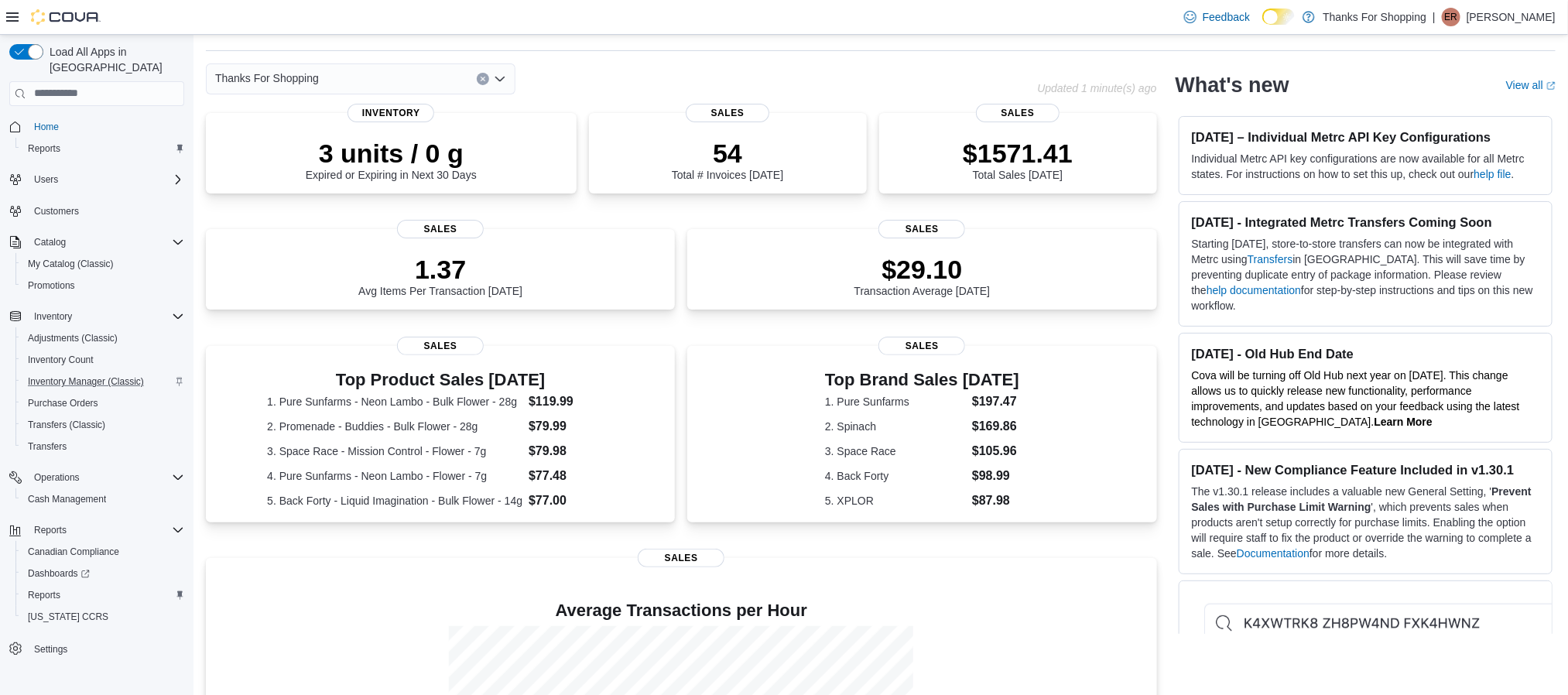
scroll to position [53, 0]
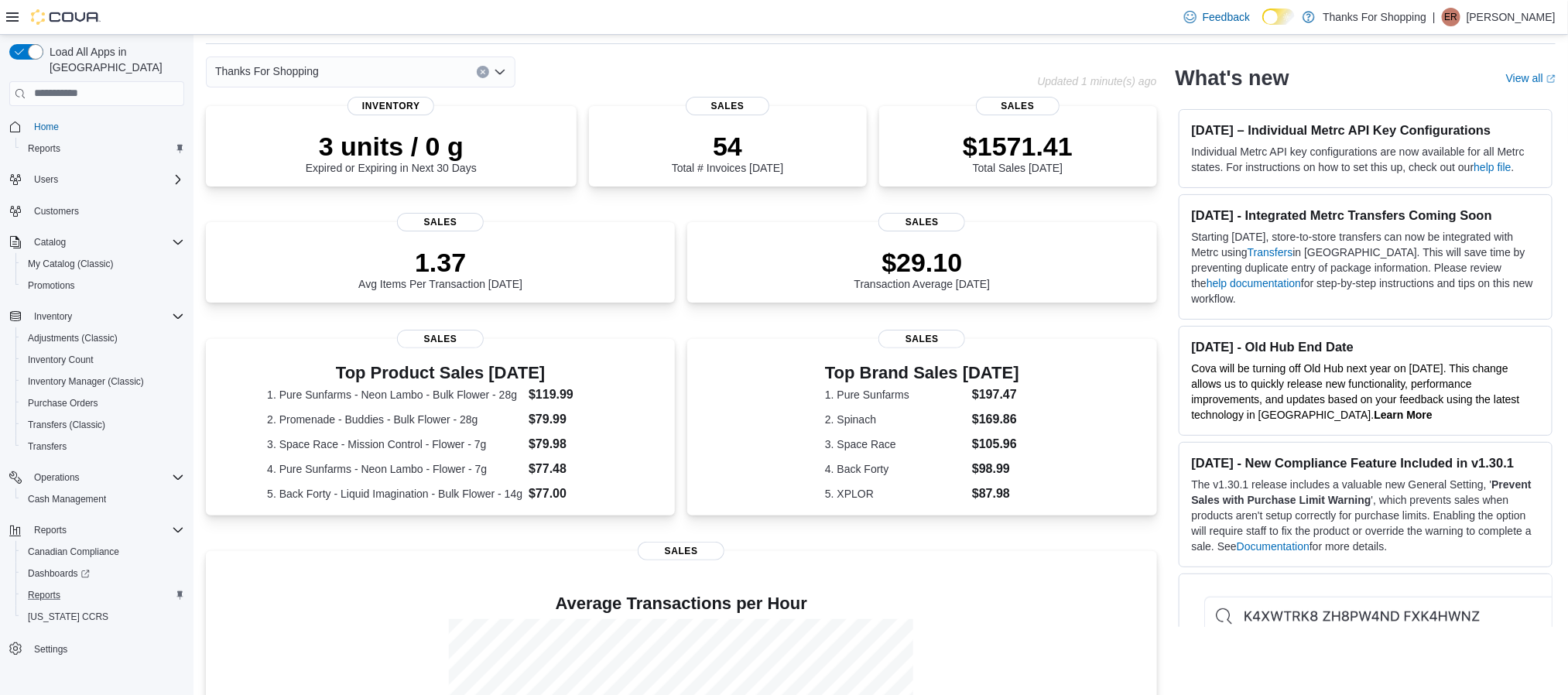
click at [76, 586] on div "Reports" at bounding box center [102, 595] width 163 height 19
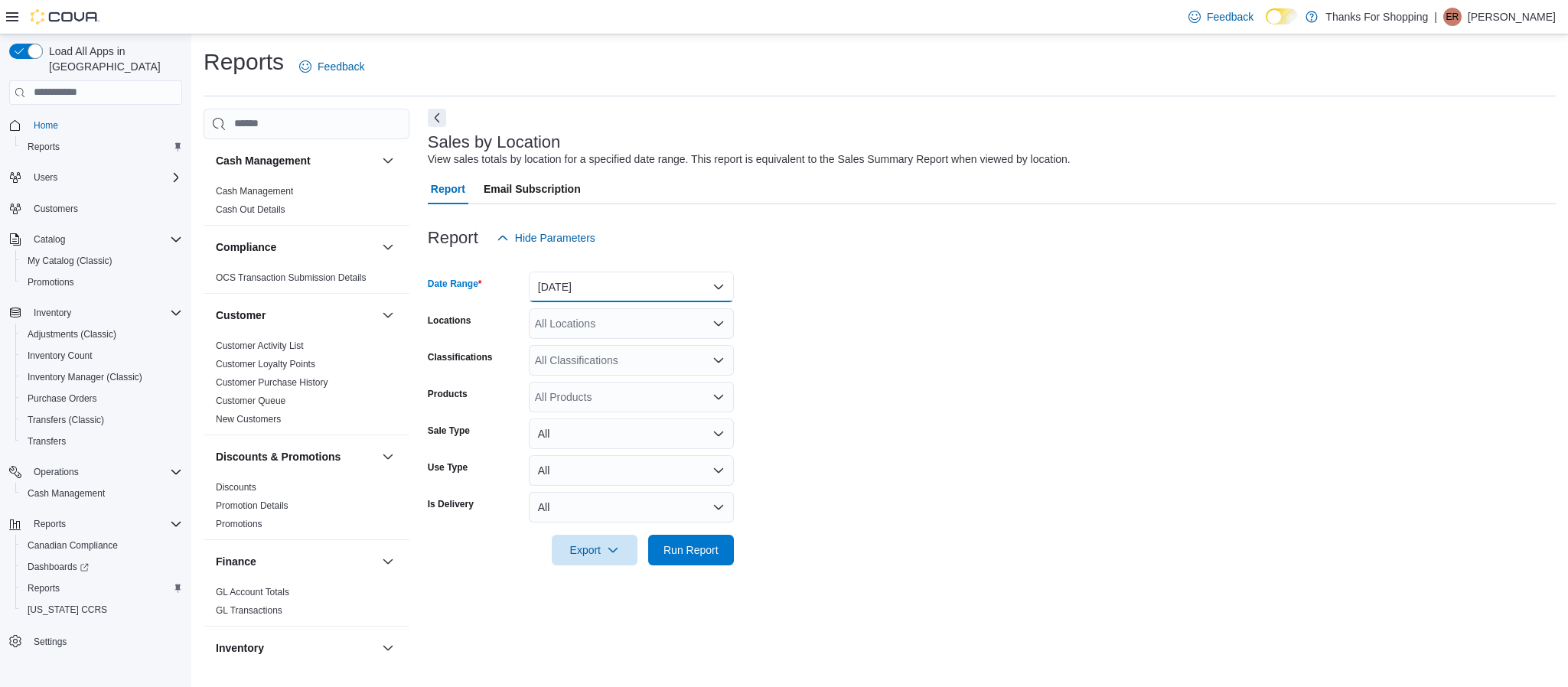
click at [575, 297] on button "[DATE]" at bounding box center [631, 286] width 205 height 30
click at [1008, 375] on form "Date Range [DATE] Locations All Locations Classifications All Classifications P…" at bounding box center [992, 409] width 1128 height 312
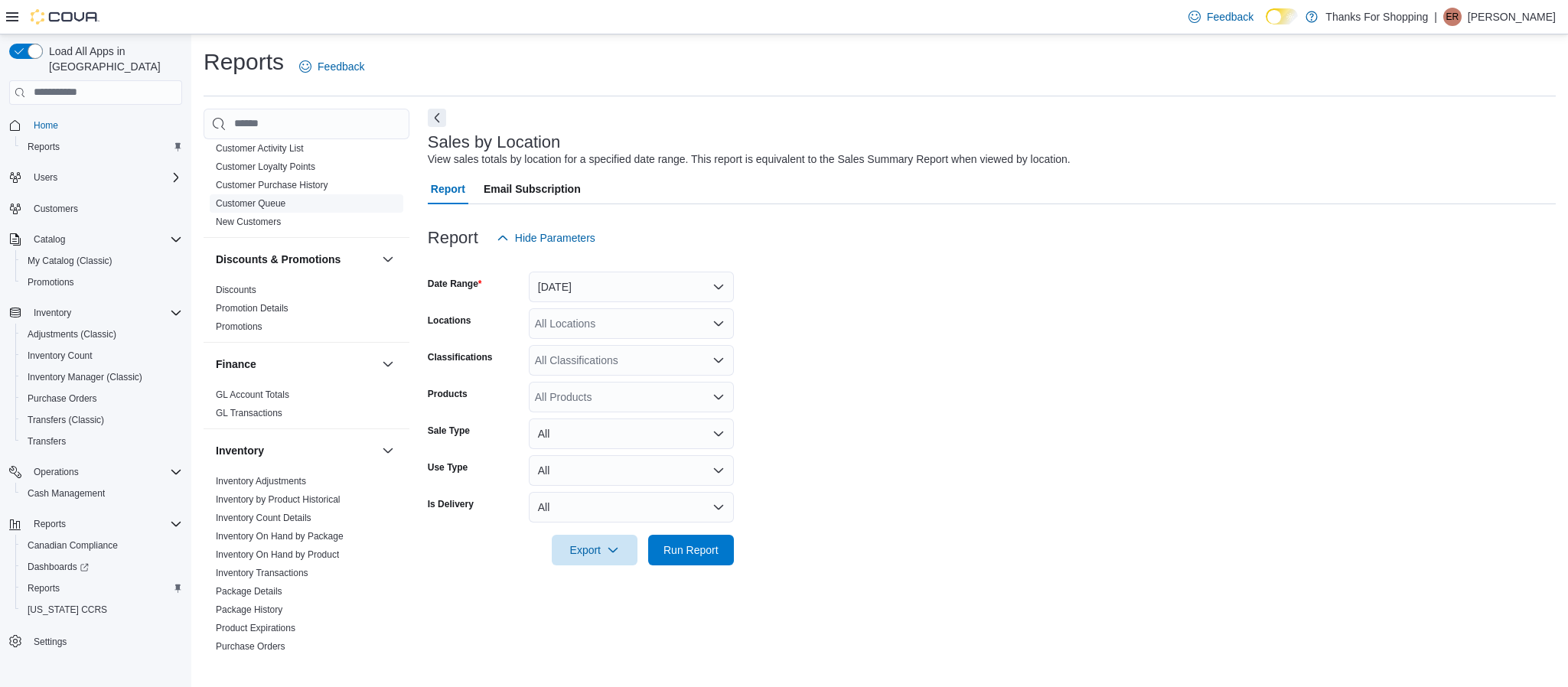
scroll to position [198, 0]
click at [318, 553] on link "Inventory On Hand by Product" at bounding box center [277, 554] width 123 height 11
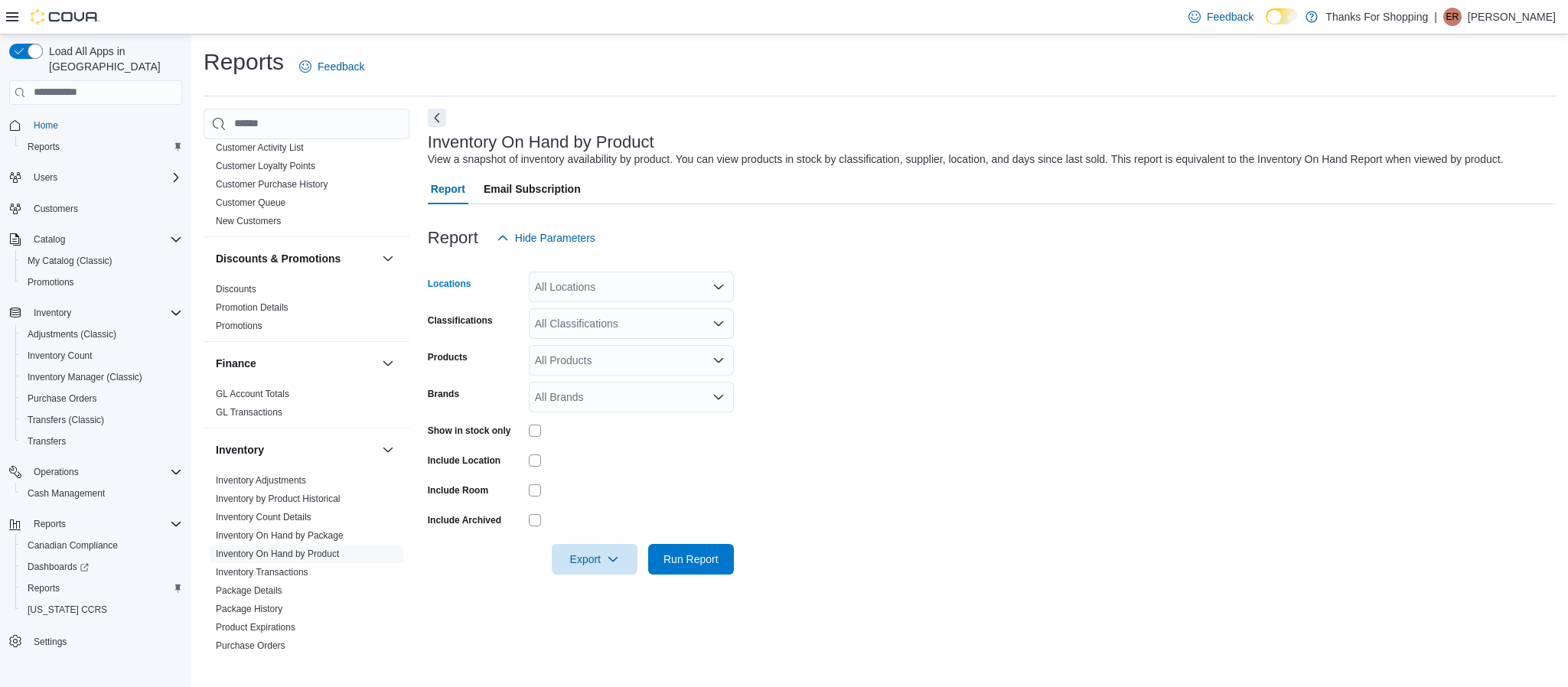
click at [615, 289] on div "All Locations" at bounding box center [631, 286] width 205 height 30
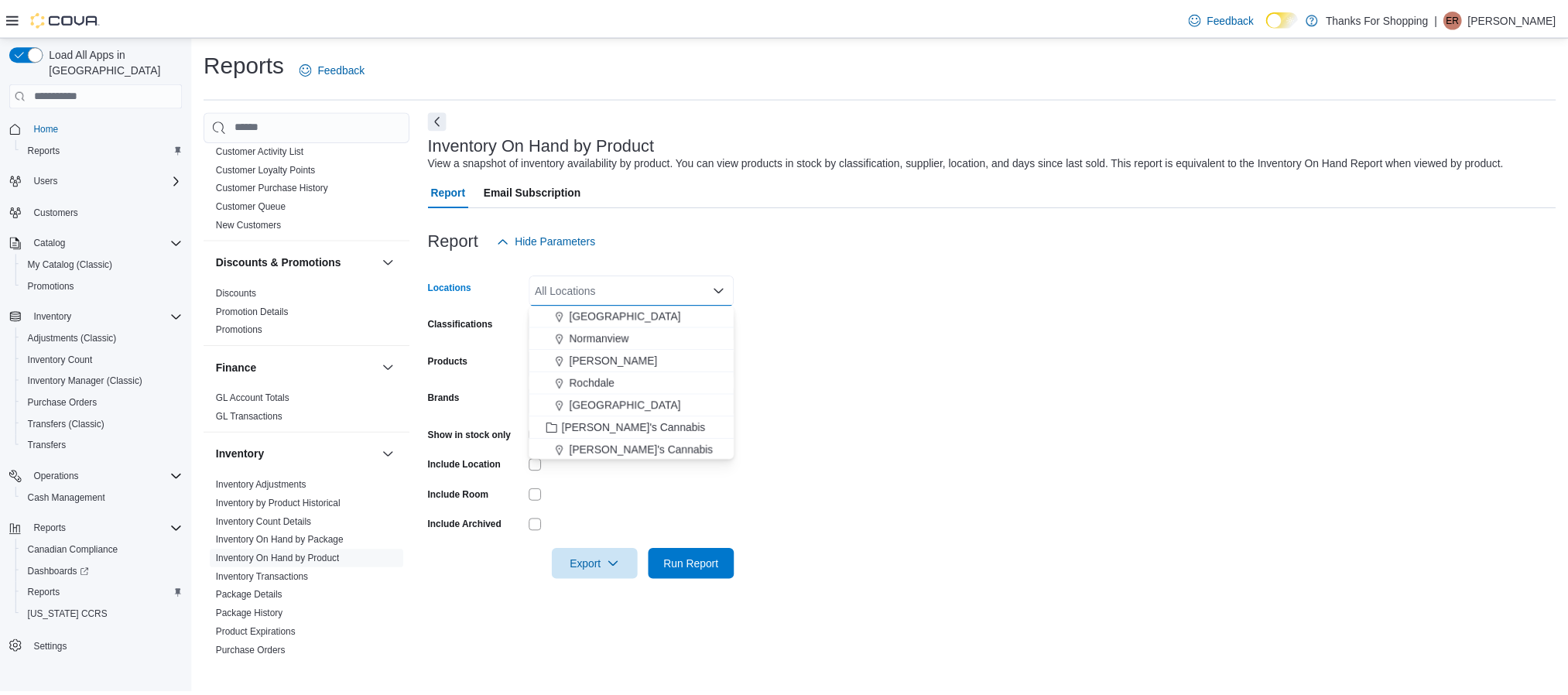
scroll to position [300, 0]
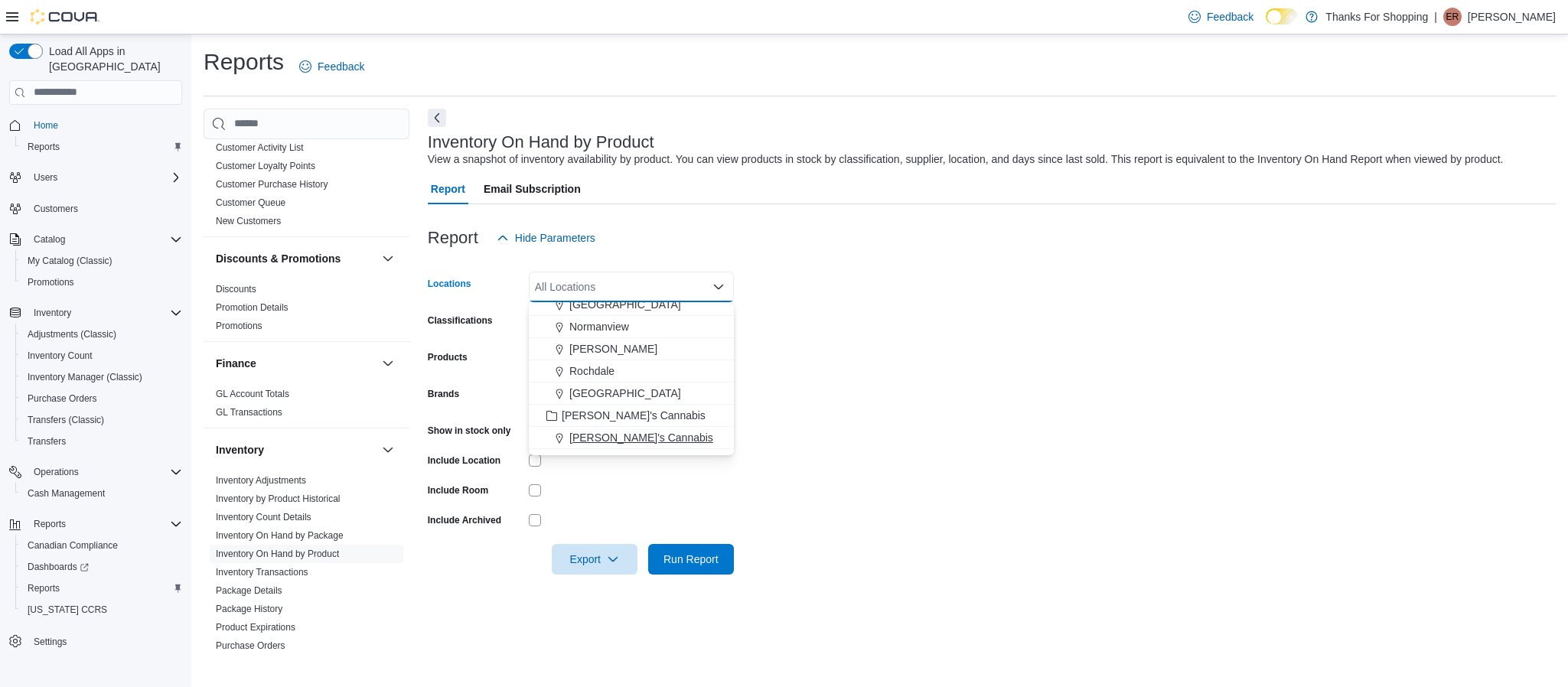
click at [627, 437] on span "[PERSON_NAME]'s Cannabis" at bounding box center [641, 437] width 144 height 16
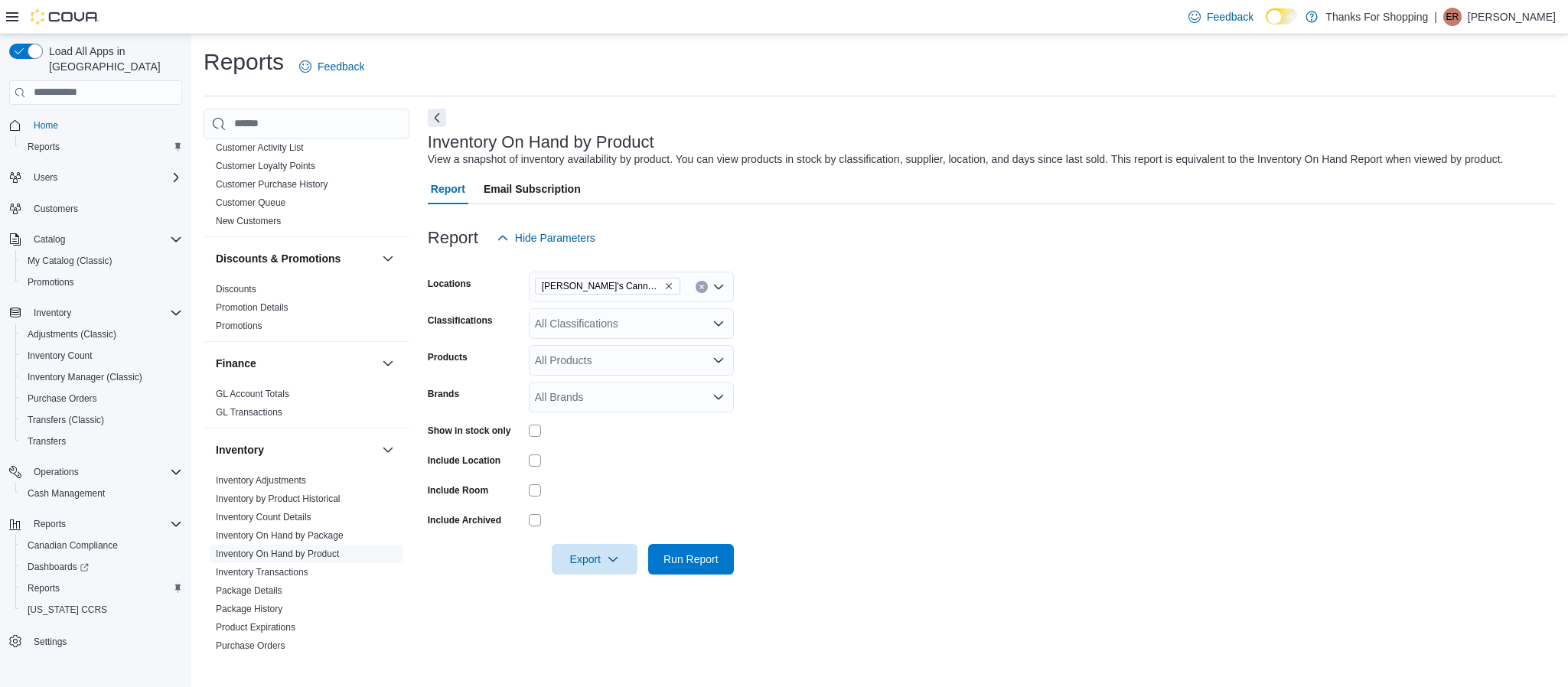
click at [908, 425] on form "Locations [PERSON_NAME]'s Cannabis Classifications All Classifications Products…" at bounding box center [992, 413] width 1128 height 321
click at [610, 329] on div "All Classifications" at bounding box center [631, 323] width 205 height 30
type input "****"
click at [607, 352] on span "Bulk Flower" at bounding box center [589, 349] width 56 height 16
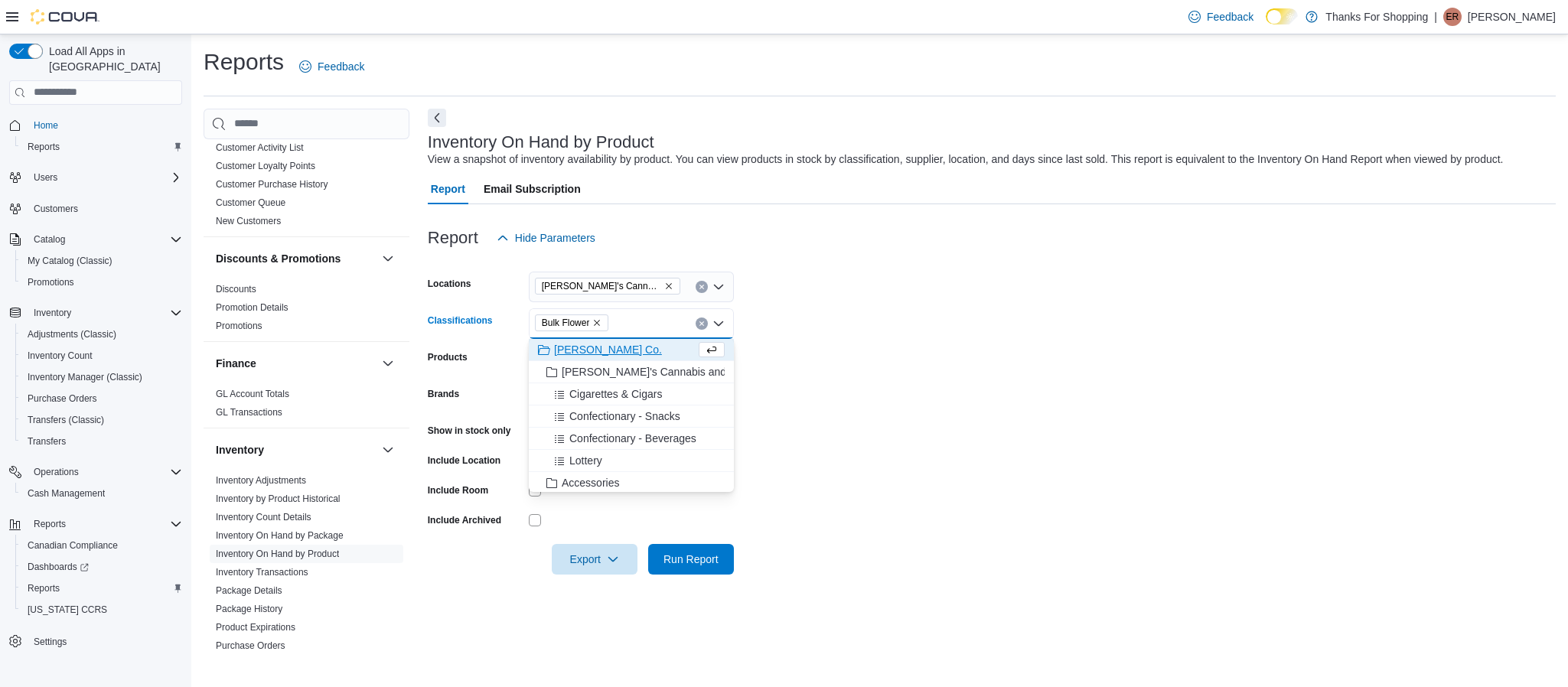
click at [919, 379] on form "Locations [PERSON_NAME]'s Cannabis Classifications Bulk Flower Combo box. Selec…" at bounding box center [992, 413] width 1128 height 321
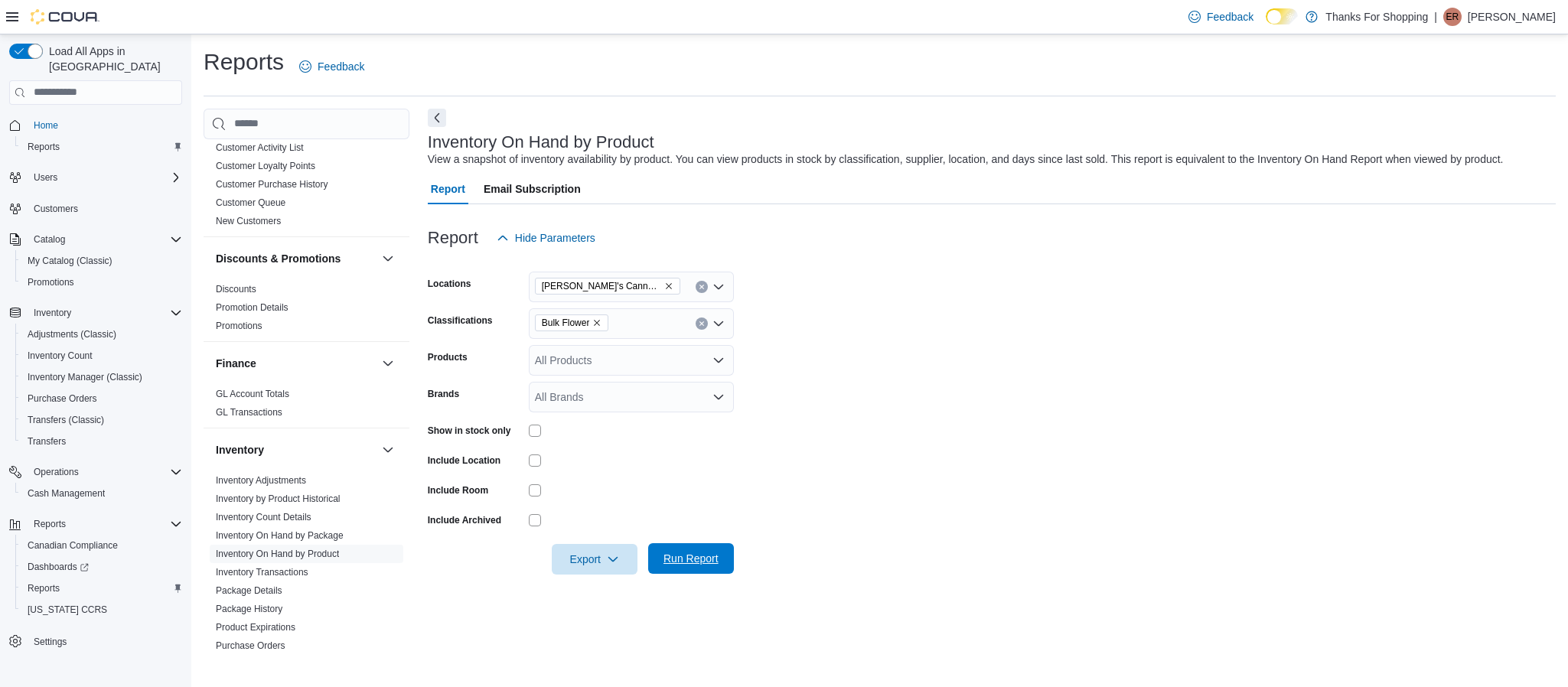
click at [686, 567] on span "Run Report" at bounding box center [691, 558] width 67 height 30
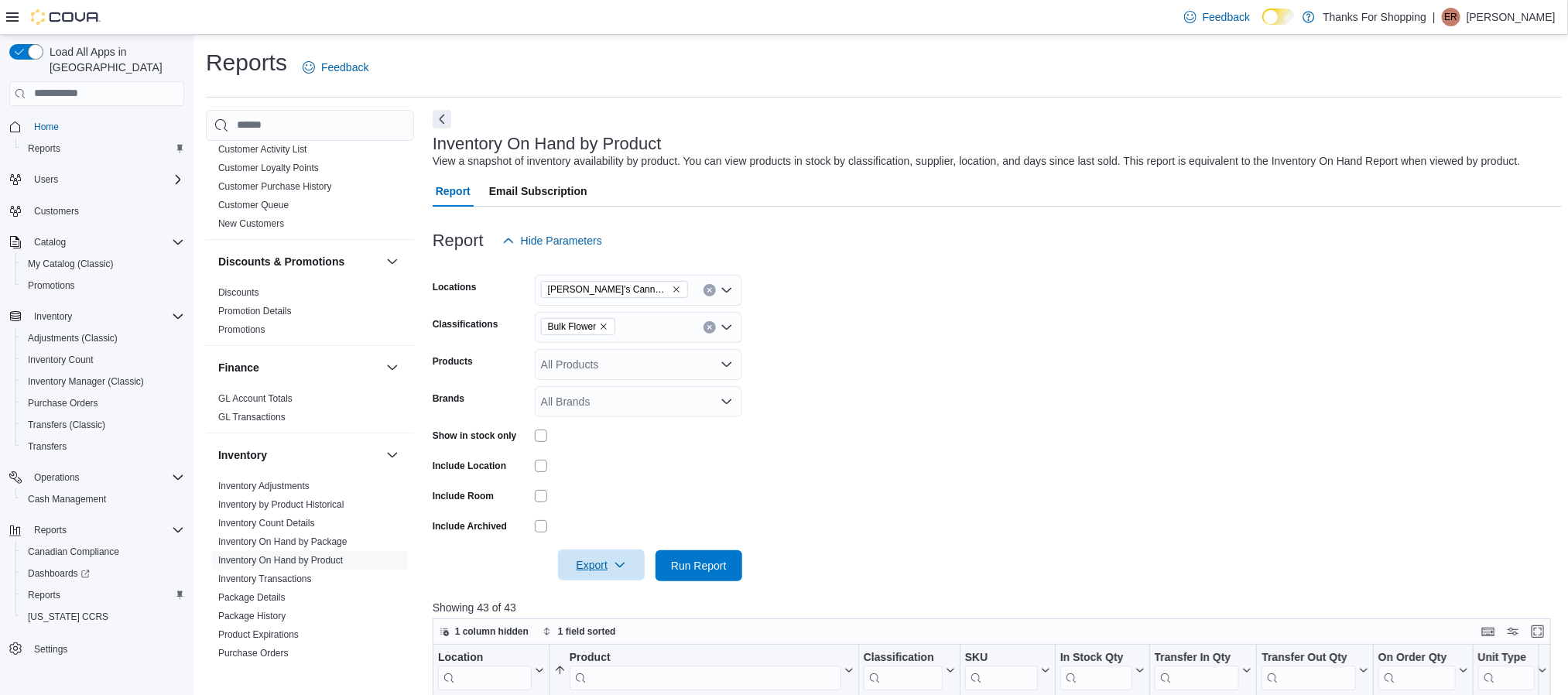
click at [630, 571] on span "Export" at bounding box center [601, 565] width 68 height 31
click at [615, 633] on button "Export to Csv" at bounding box center [603, 627] width 88 height 31
click at [607, 330] on icon "Remove Bulk Flower from selection in this group" at bounding box center [603, 327] width 9 height 9
type input "*****"
click at [621, 353] on span "Whole Flower" at bounding box center [601, 353] width 66 height 16
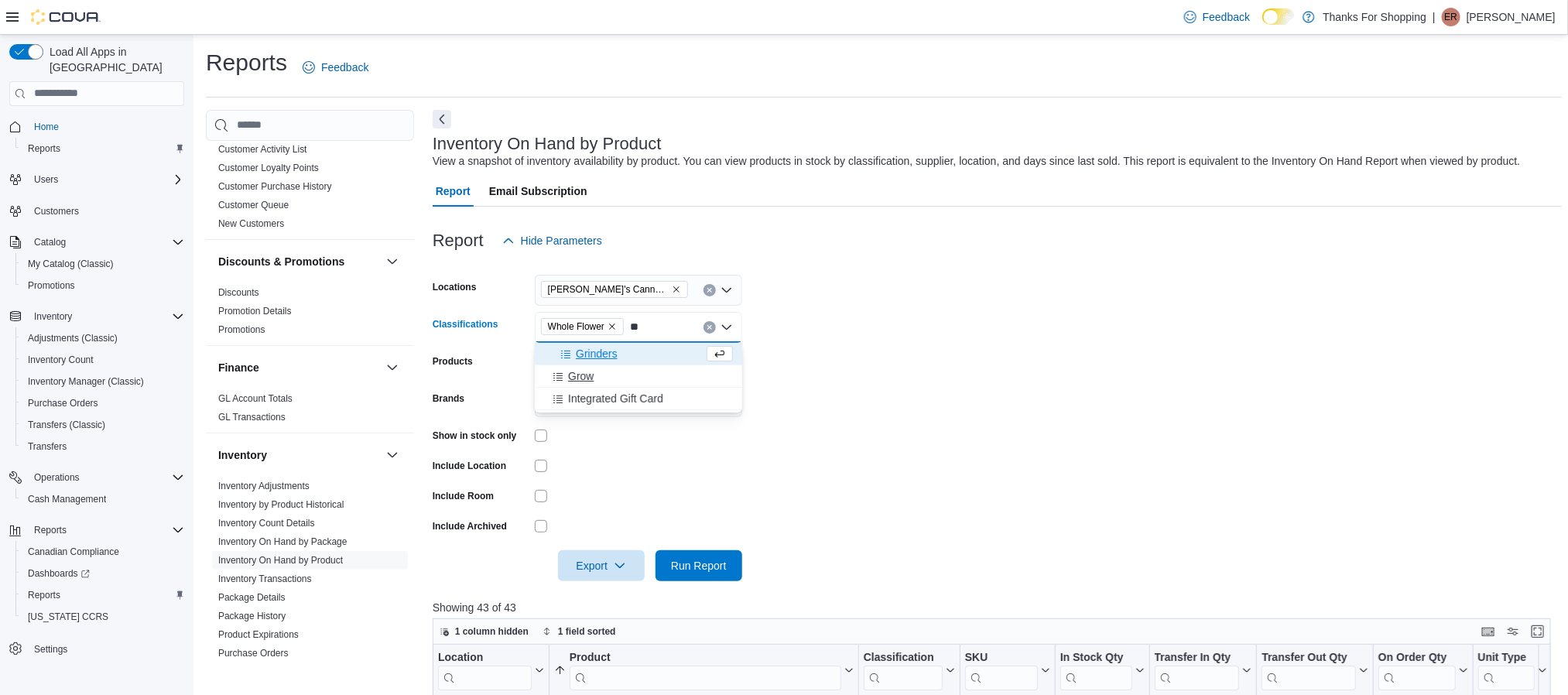
type input "**"
click at [592, 378] on span "Grow" at bounding box center [580, 376] width 25 height 16
click at [946, 412] on form "Locations [PERSON_NAME]'s Cannabis Classifications Grow Whole Flower Products A…" at bounding box center [997, 418] width 1129 height 325
click at [749, 574] on form "Locations [PERSON_NAME]'s Cannabis Classifications Grow Whole Flower Products A…" at bounding box center [997, 418] width 1129 height 325
click at [722, 569] on span "Run Report" at bounding box center [699, 565] width 56 height 16
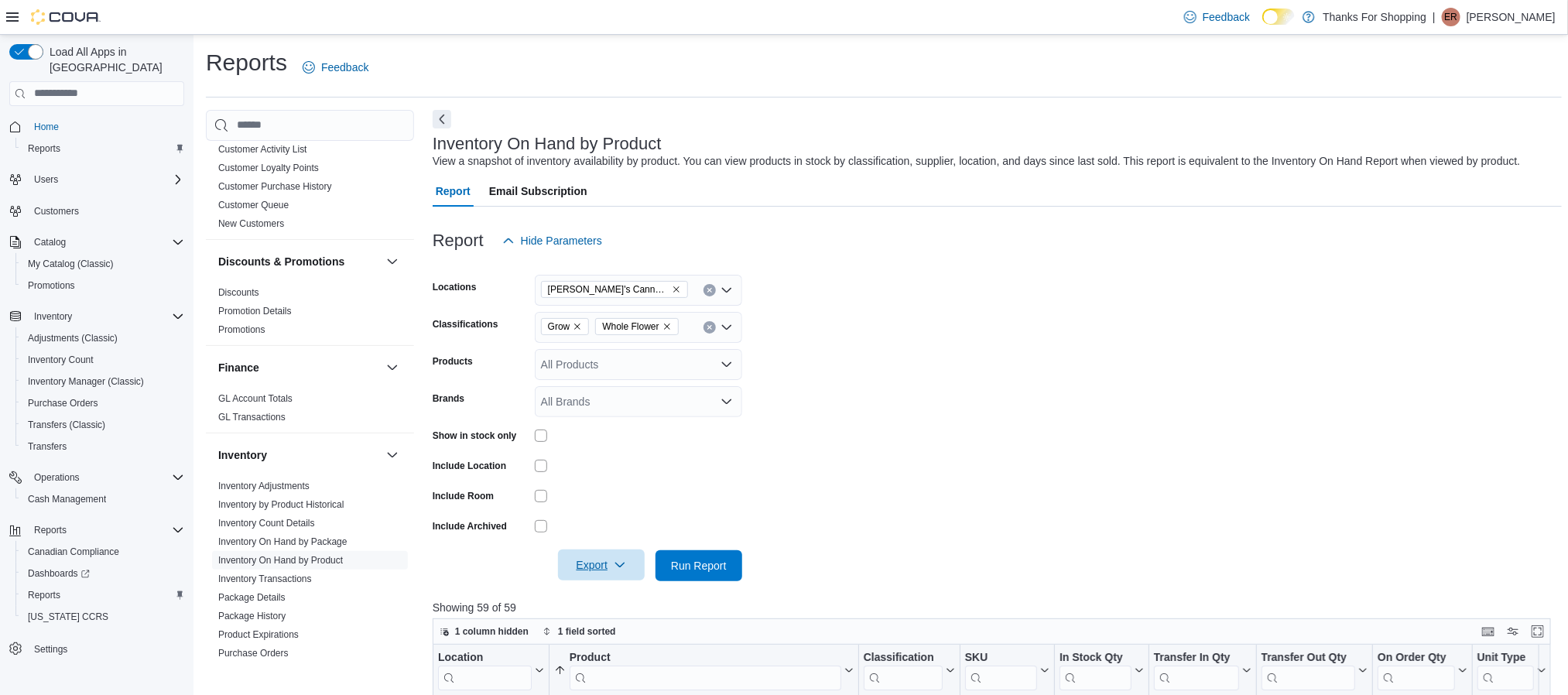
click at [606, 576] on span "Export" at bounding box center [601, 565] width 68 height 31
click at [611, 634] on button "Export to Csv" at bounding box center [603, 627] width 88 height 31
click at [696, 566] on span "Run Report" at bounding box center [699, 566] width 56 height 16
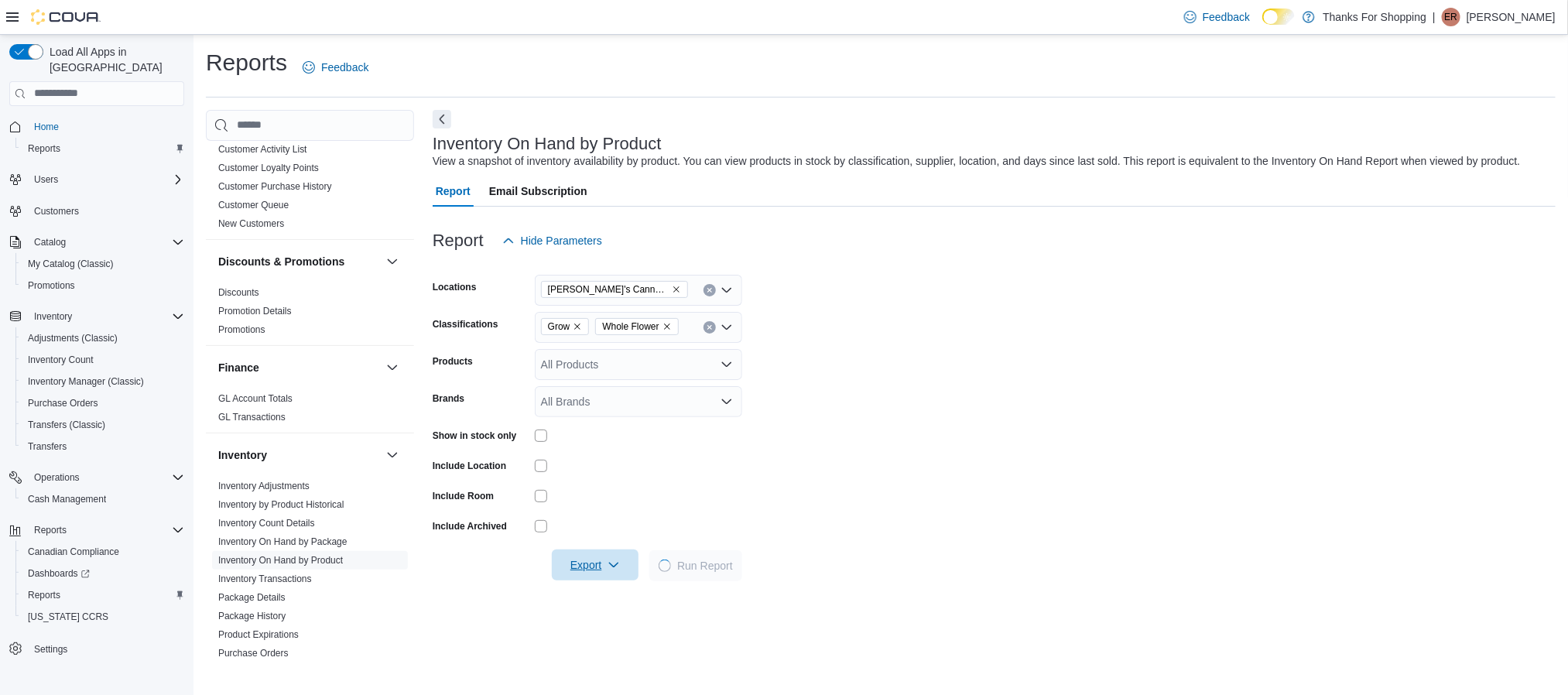
click at [593, 563] on span "Export" at bounding box center [595, 565] width 68 height 31
click at [604, 627] on span "Export to Csv" at bounding box center [597, 627] width 70 height 12
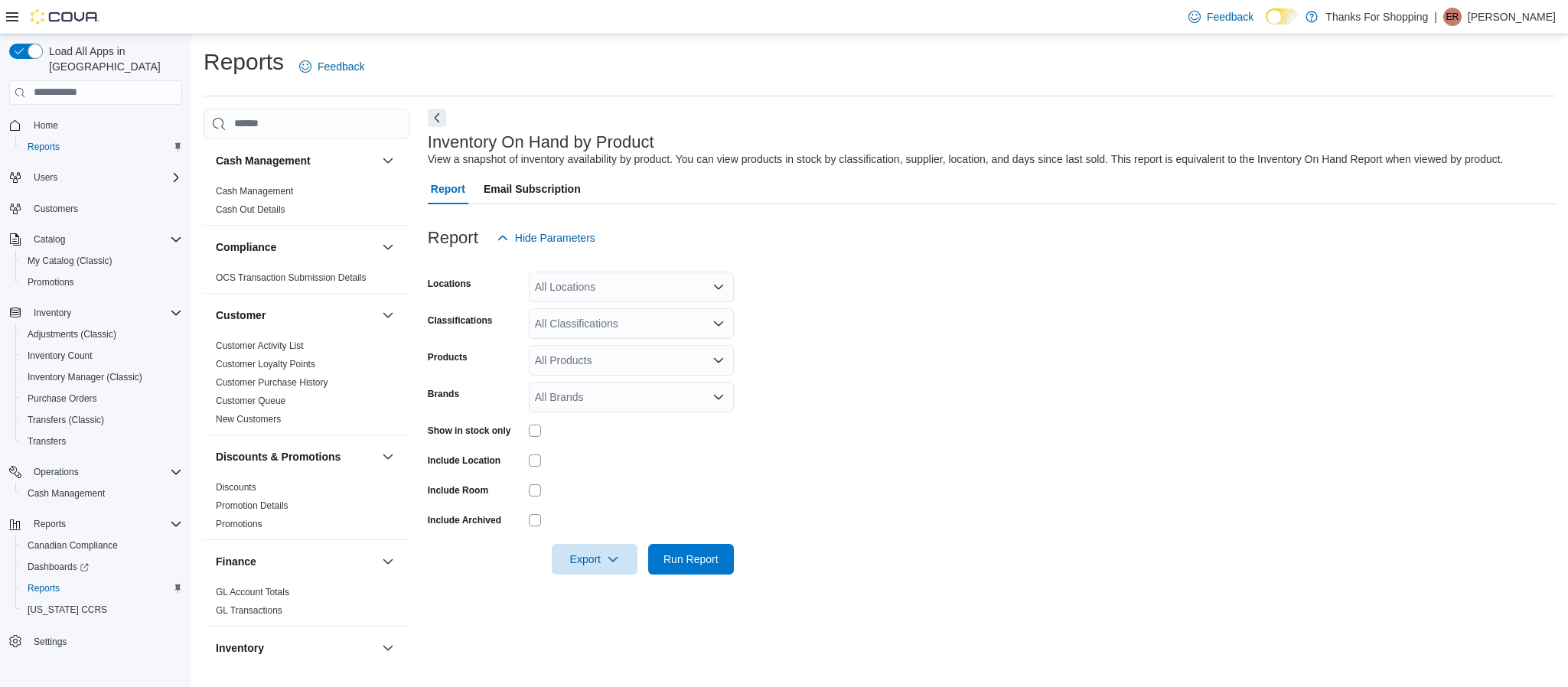
click at [691, 284] on div "All Locations" at bounding box center [631, 286] width 205 height 30
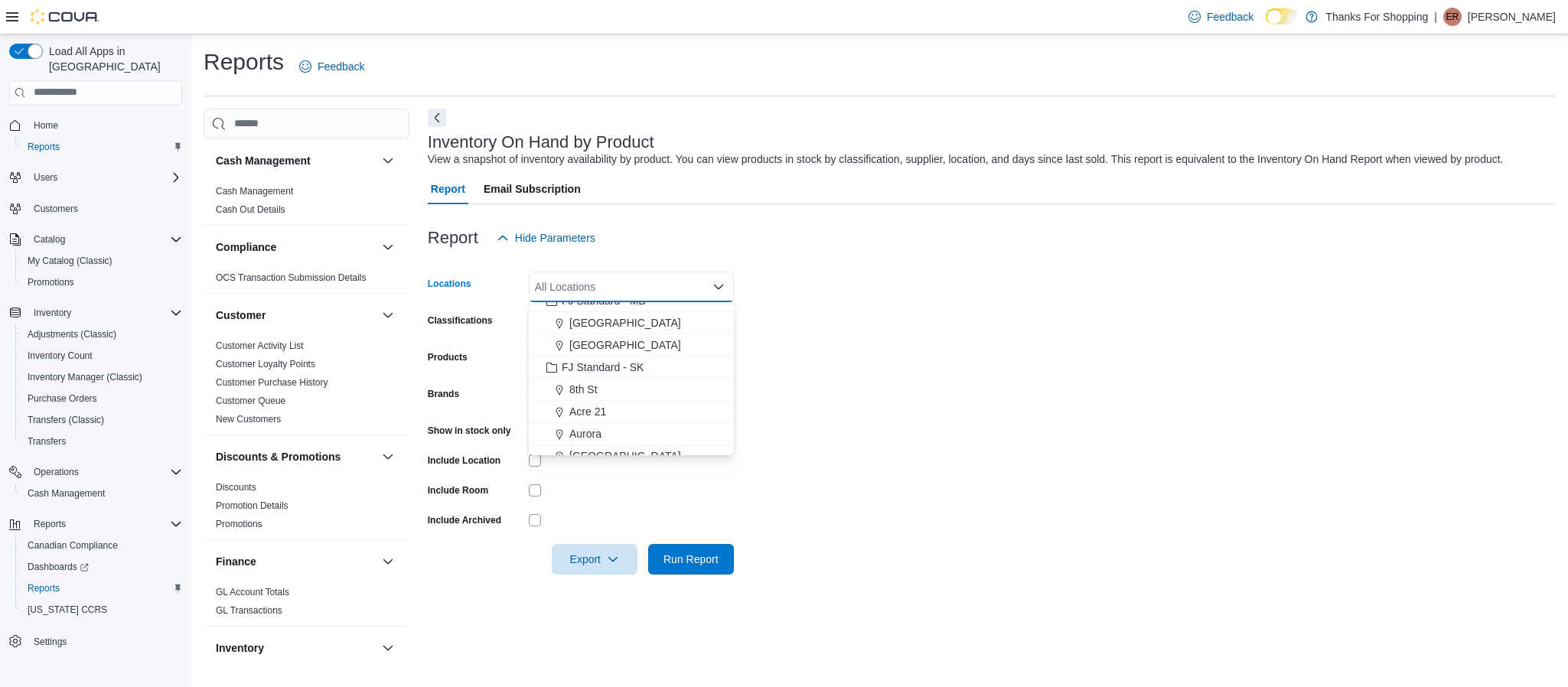
click at [836, 425] on form "Locations All Locations Combo box. Selected. Combo box input. All Locations. Ty…" at bounding box center [992, 413] width 1128 height 321
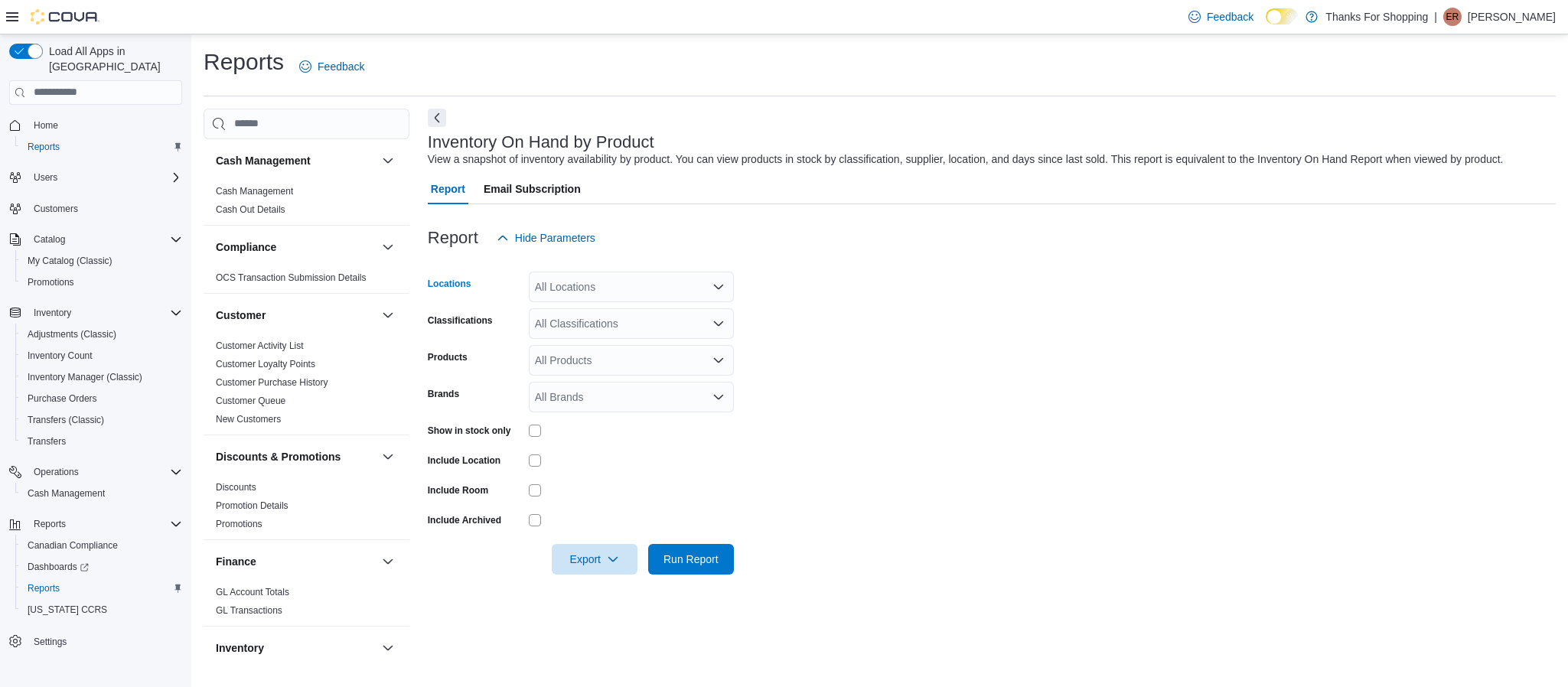
click at [673, 292] on div "All Locations" at bounding box center [631, 286] width 205 height 30
click at [937, 406] on form "Locations All Locations Combo box. Selected. Combo box input. All Locations. Ty…" at bounding box center [992, 413] width 1128 height 321
click at [682, 297] on div "All Locations" at bounding box center [631, 286] width 205 height 30
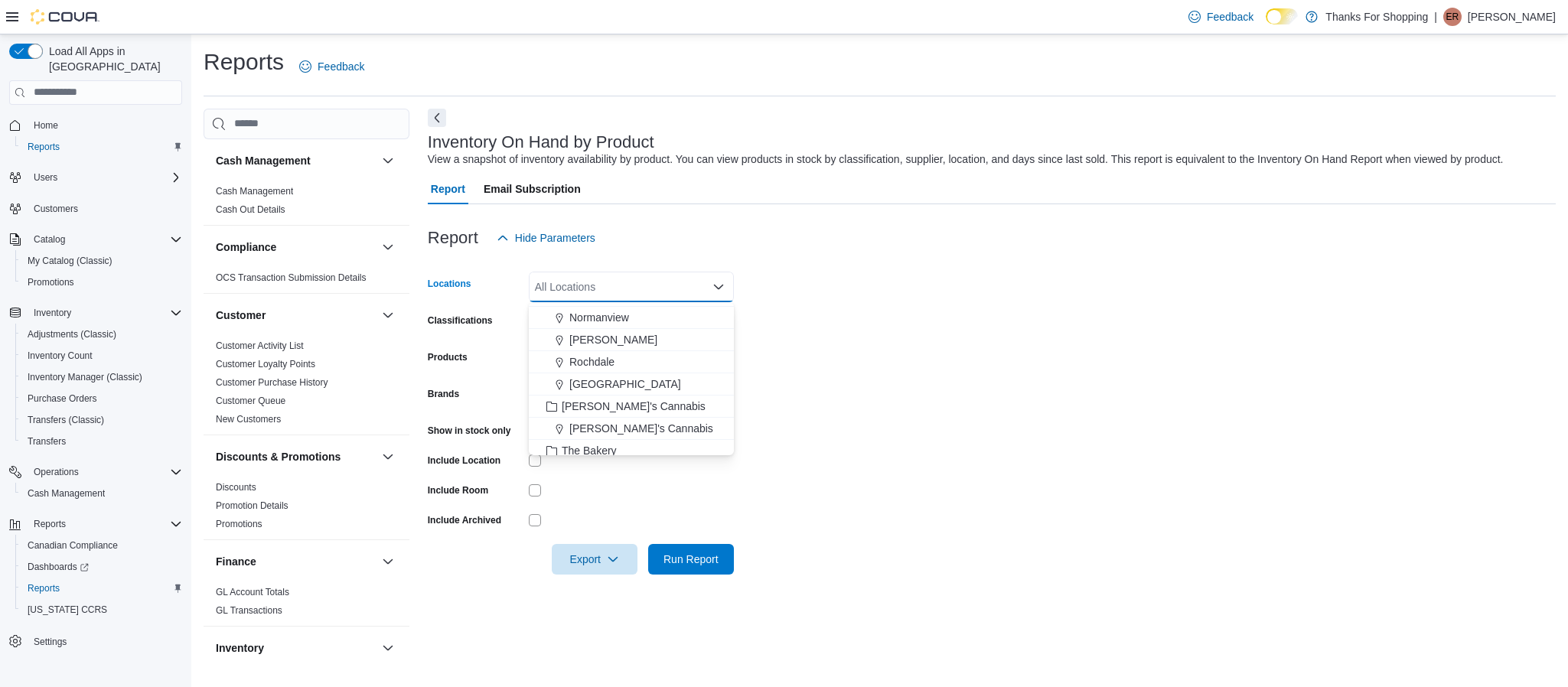
scroll to position [308, 0]
click at [623, 427] on span "[PERSON_NAME]'s Cannabis" at bounding box center [641, 426] width 144 height 16
click at [820, 455] on form "Locations Lucy's Cannabis Combo box. Selected. Lucy's Cannabis. Press Backspace…" at bounding box center [992, 413] width 1128 height 321
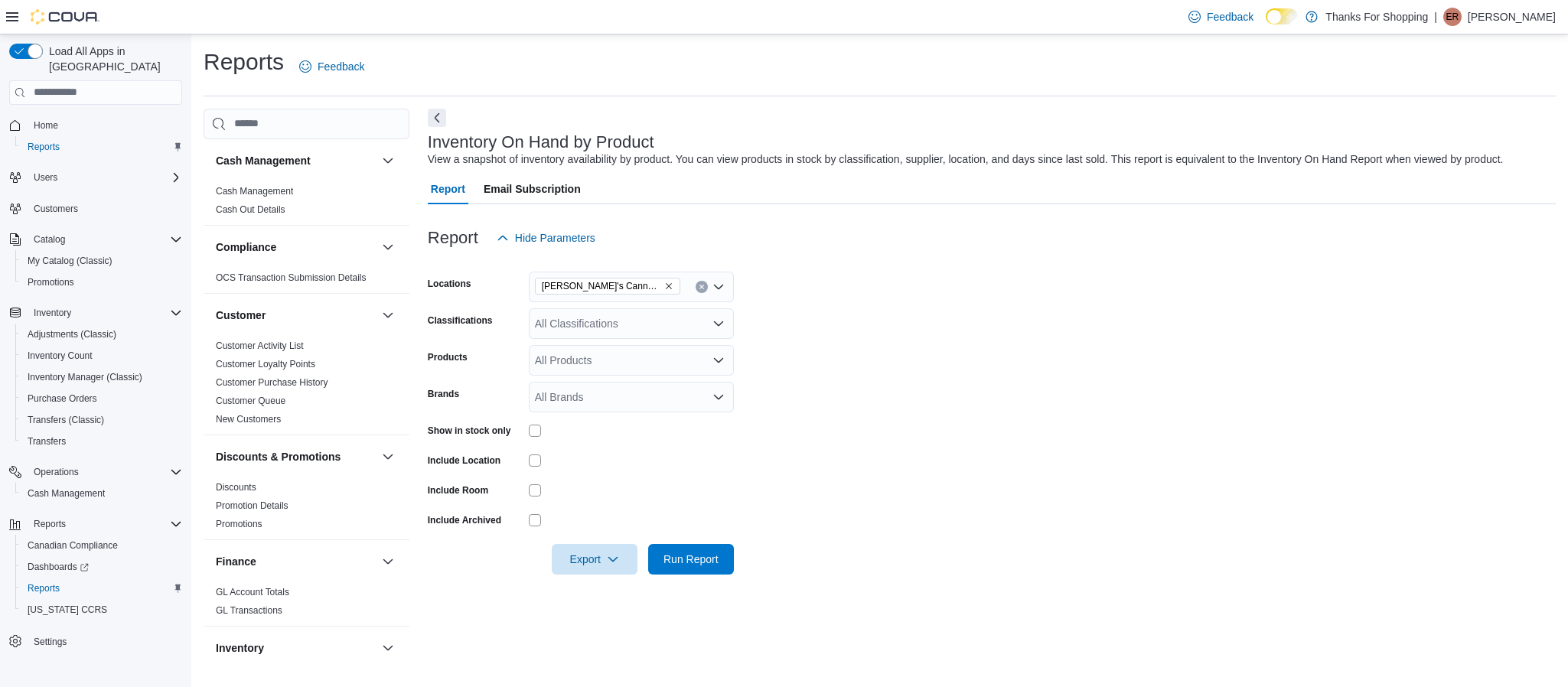
click at [638, 329] on div "All Classifications" at bounding box center [631, 323] width 205 height 30
